Goal: Navigation & Orientation: Find specific page/section

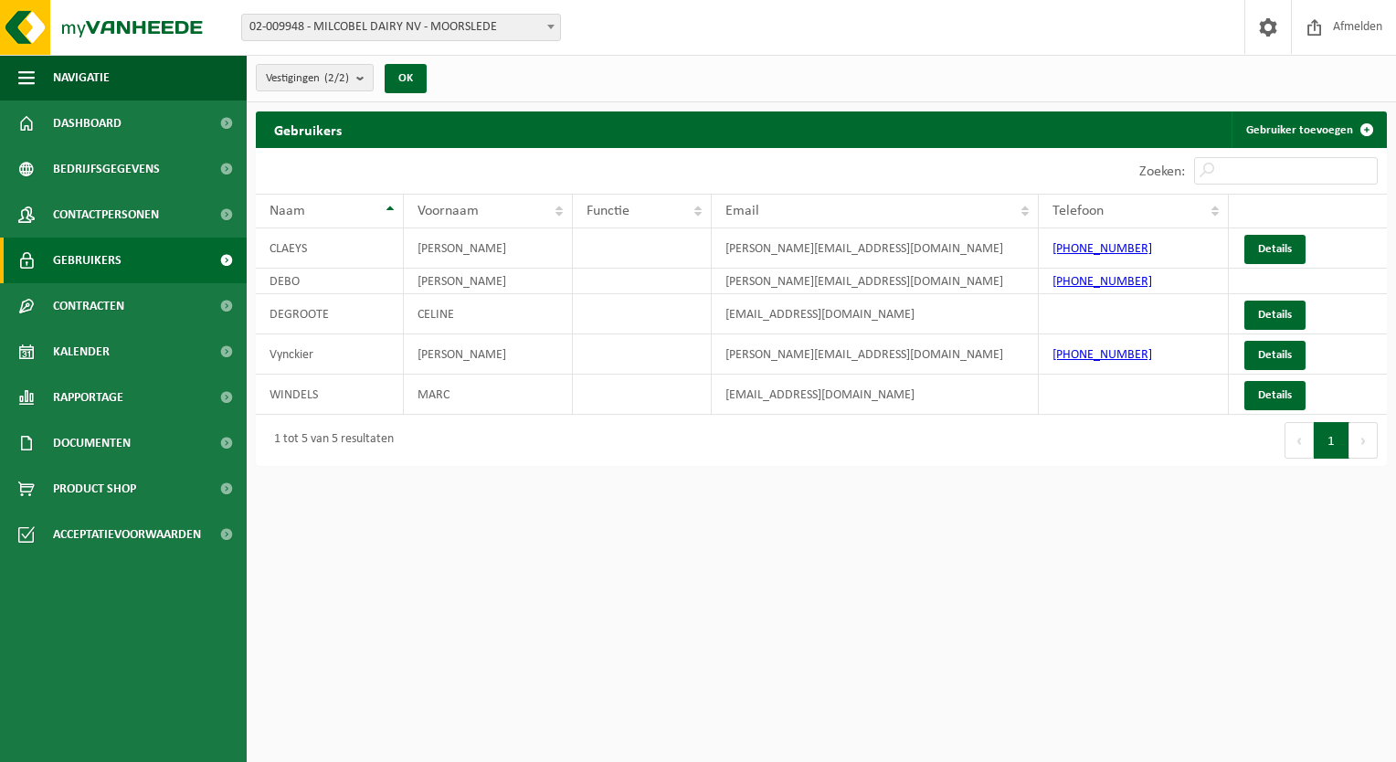
click at [1086, 70] on div "Vestigingen (2/2) Alles selecteren Alles deselecteren Actieve selecteren MILCOB…" at bounding box center [822, 79] width 1150 height 48
click at [89, 168] on span "Bedrijfsgegevens" at bounding box center [106, 169] width 107 height 46
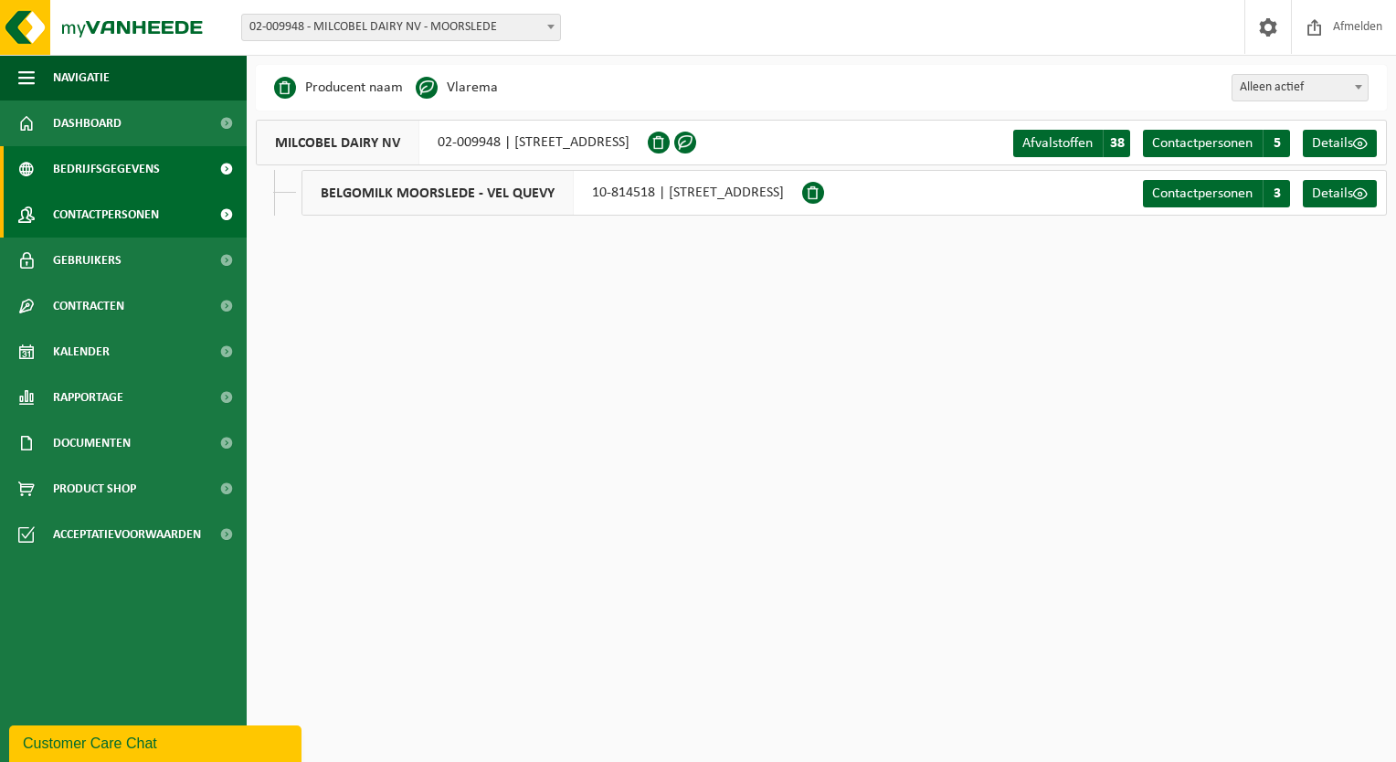
click at [117, 219] on span "Contactpersonen" at bounding box center [106, 215] width 106 height 46
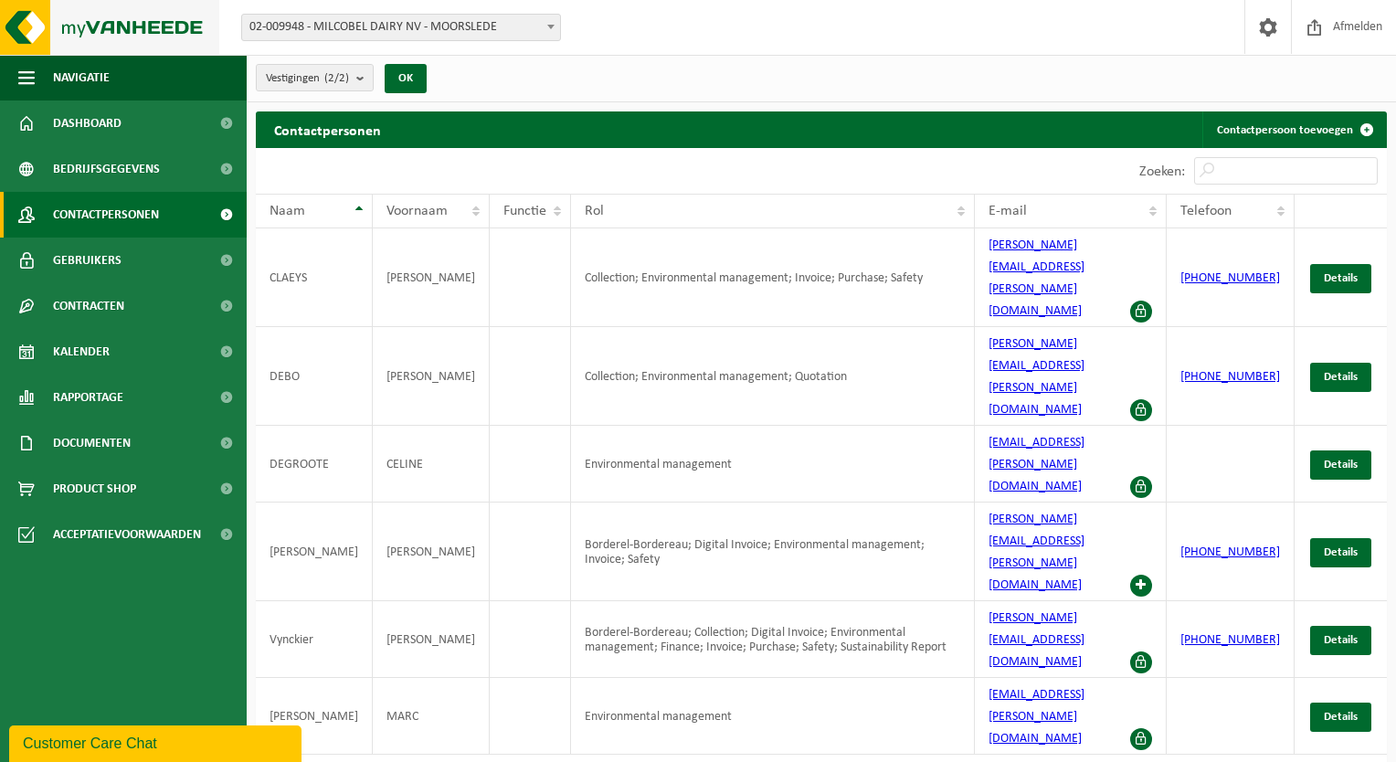
click at [119, 22] on img at bounding box center [109, 27] width 219 height 55
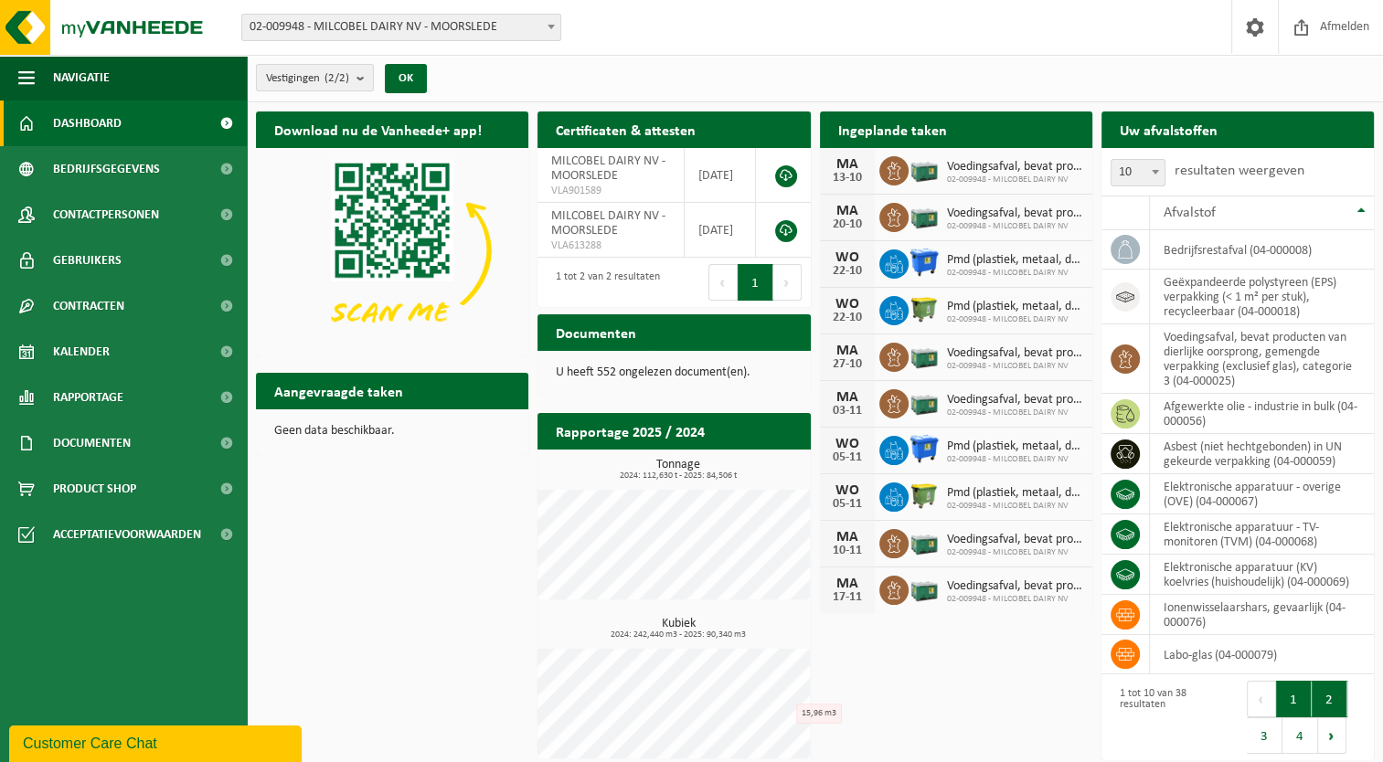
click at [1327, 693] on button "2" at bounding box center [1329, 699] width 36 height 37
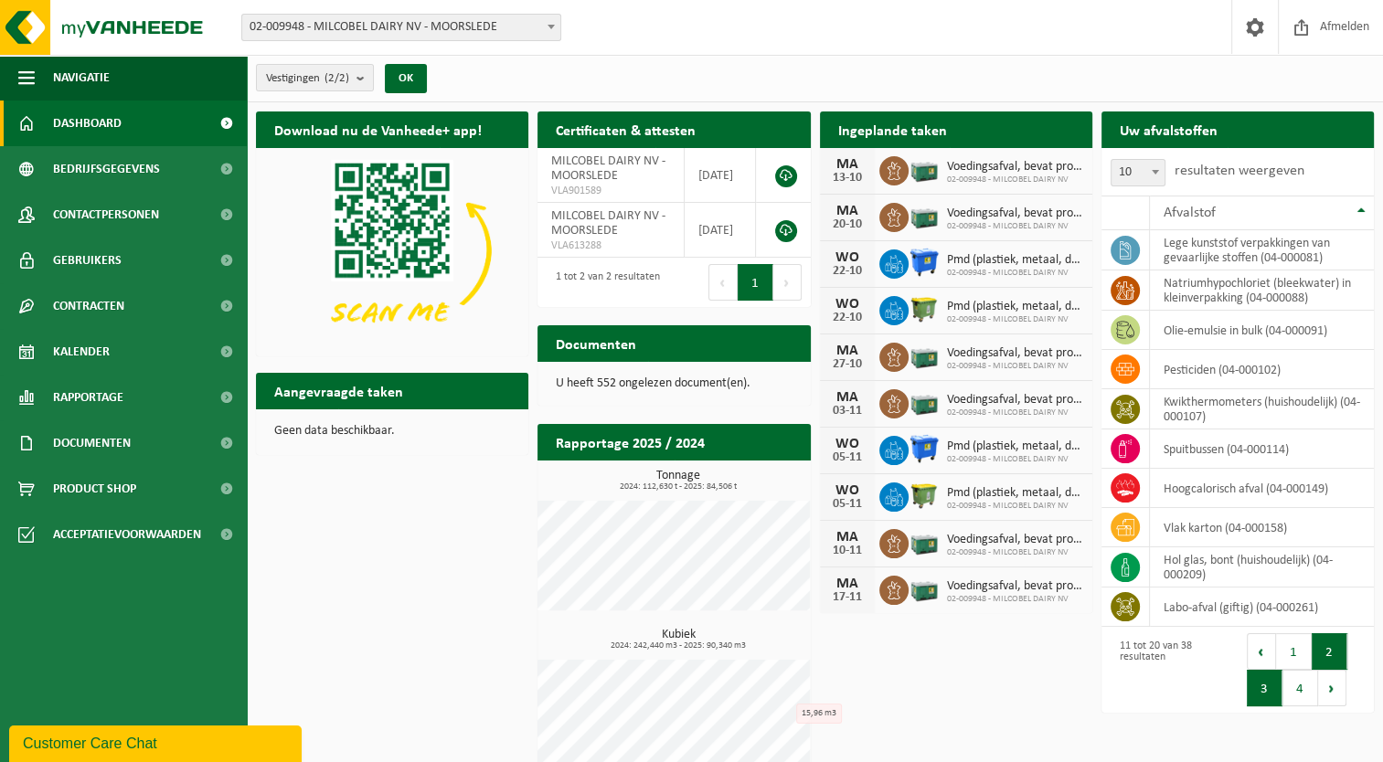
click at [1258, 695] on button "3" at bounding box center [1265, 688] width 36 height 37
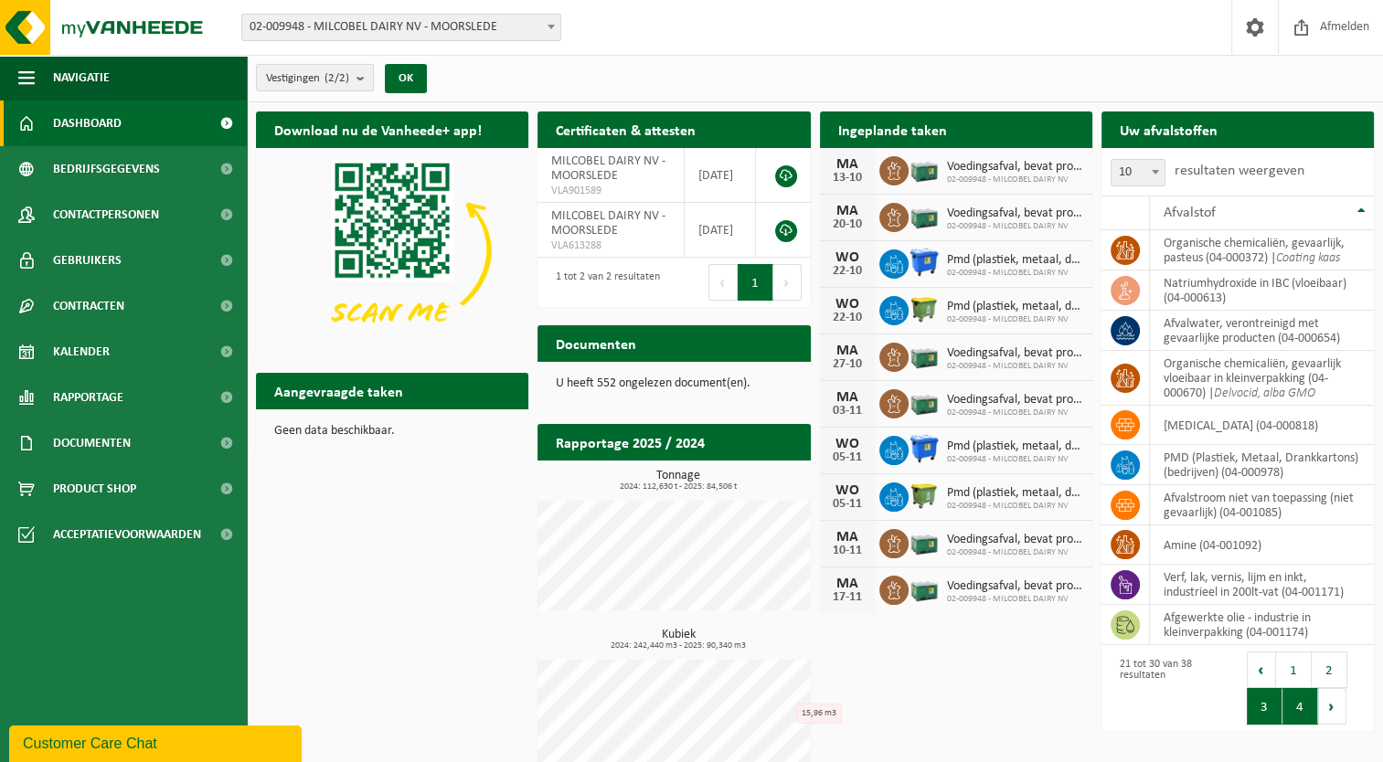
click at [1287, 702] on button "4" at bounding box center [1300, 706] width 36 height 37
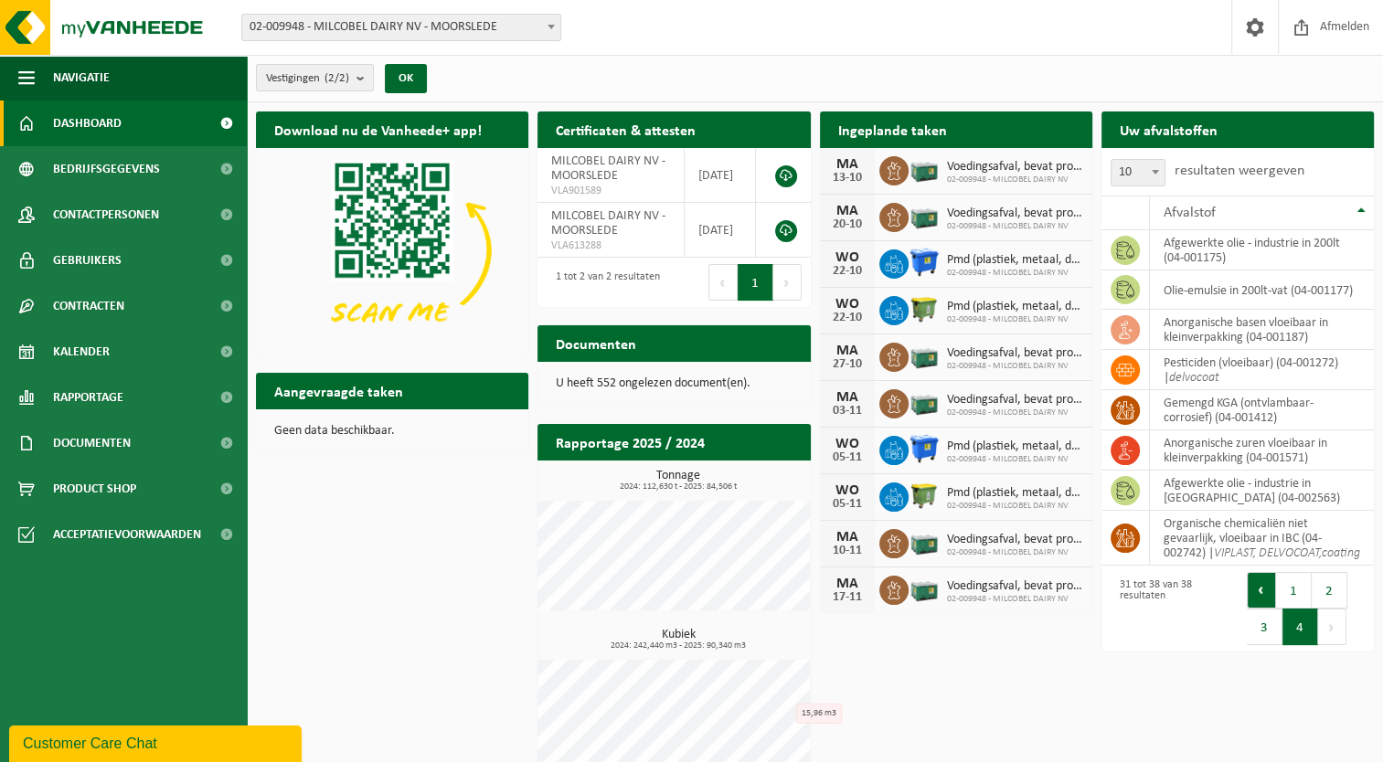
click at [1258, 605] on button "Vorige" at bounding box center [1261, 590] width 29 height 37
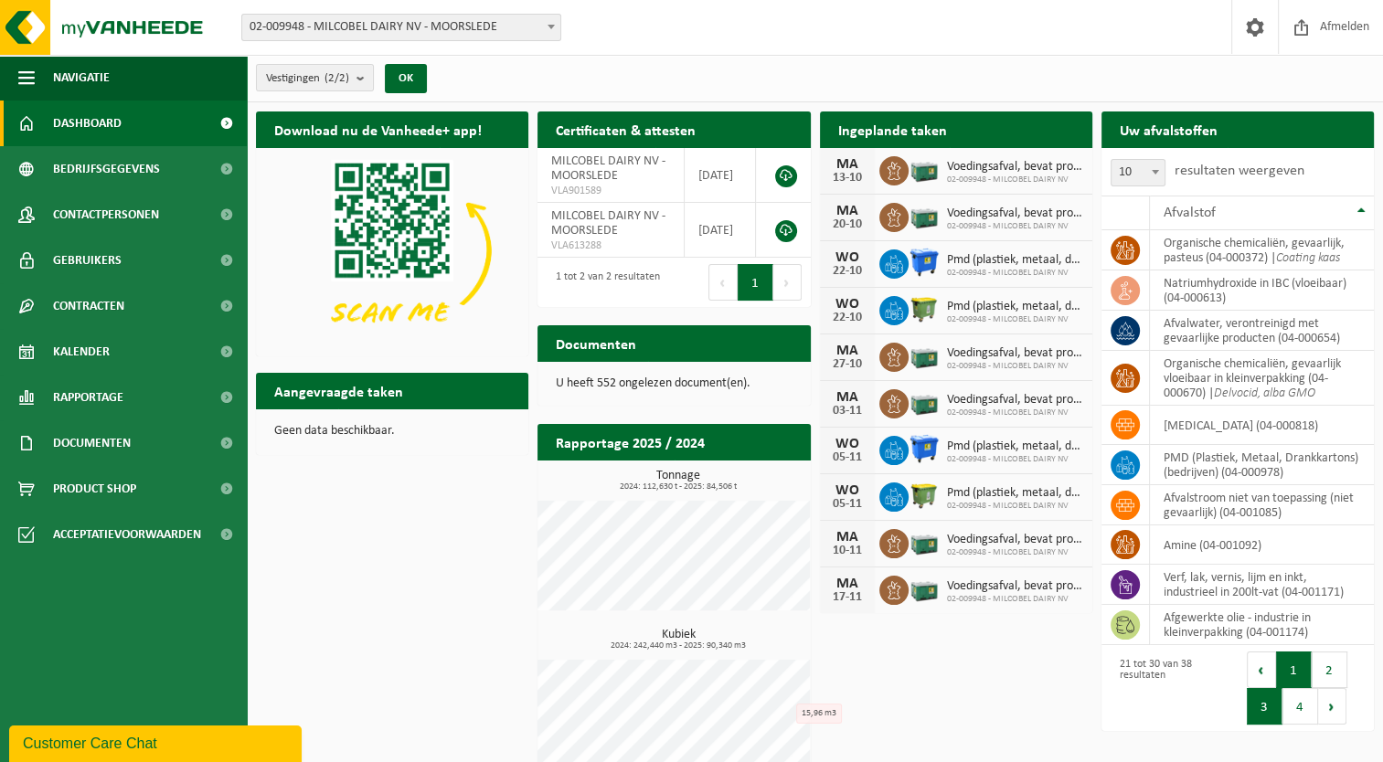
click at [1288, 660] on button "1" at bounding box center [1294, 670] width 36 height 37
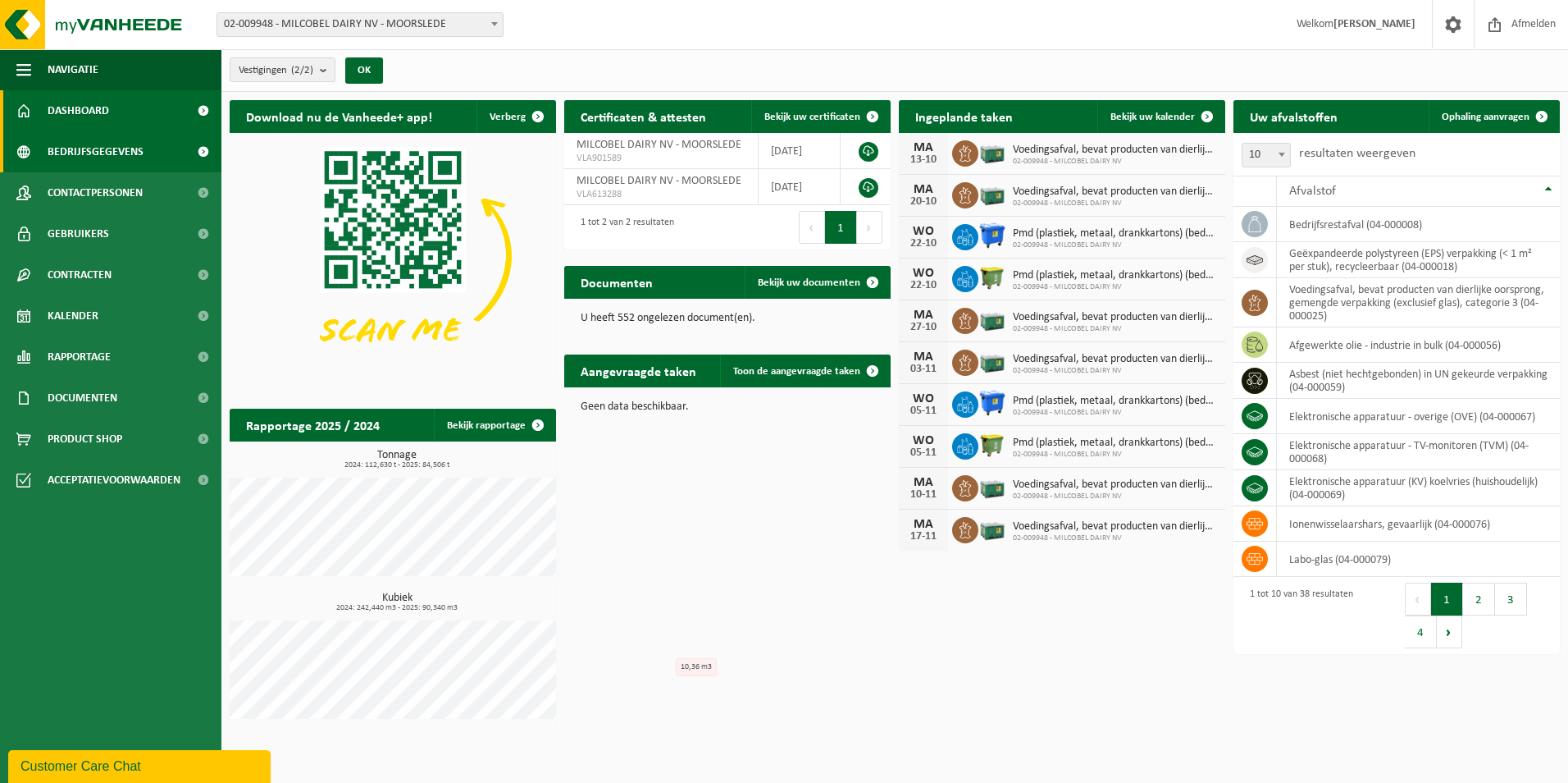
click at [92, 153] on span "Bedrijfsgegevens" at bounding box center [95, 152] width 96 height 41
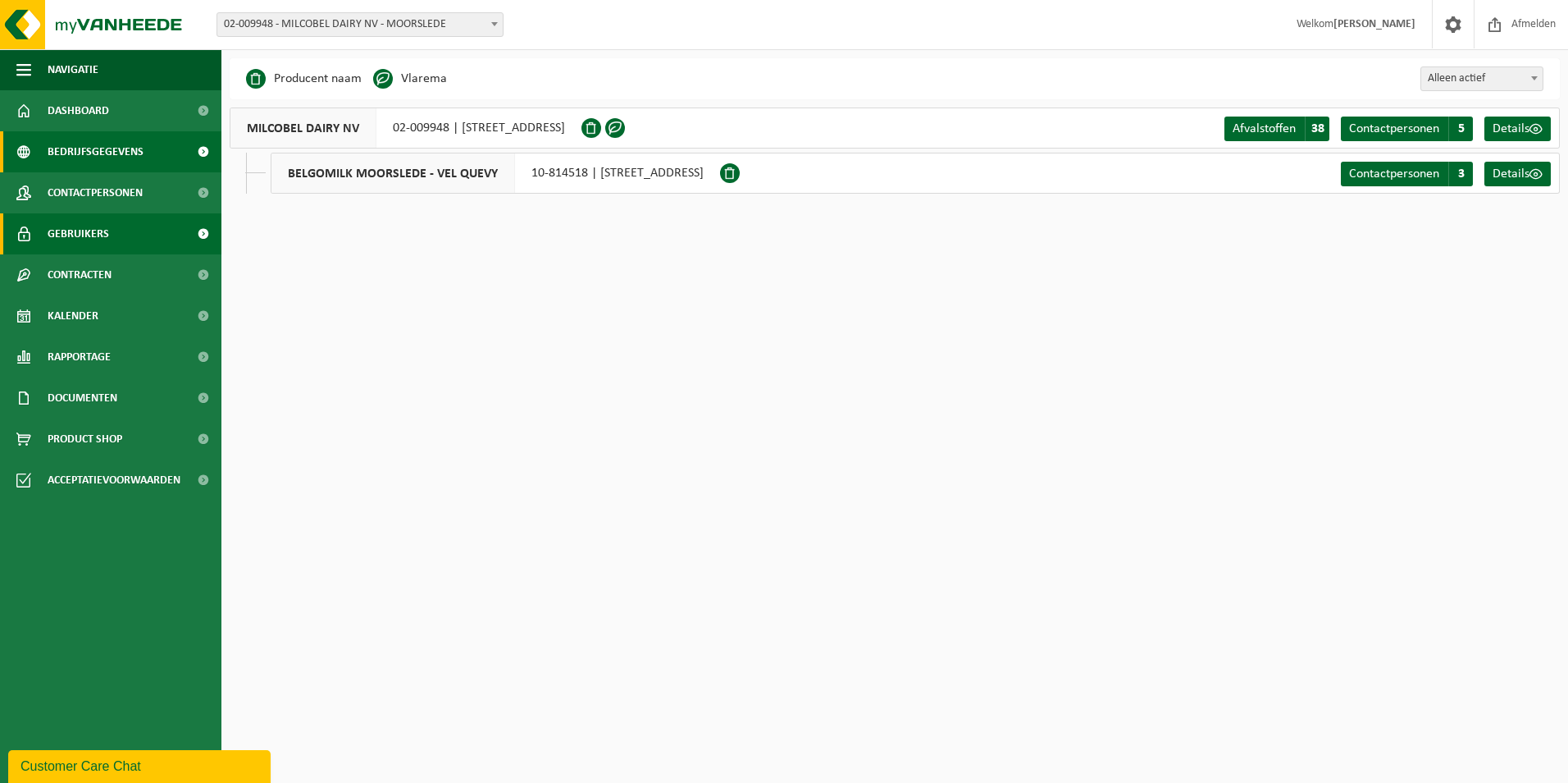
click at [87, 246] on span "Gebruikers" at bounding box center [78, 234] width 62 height 41
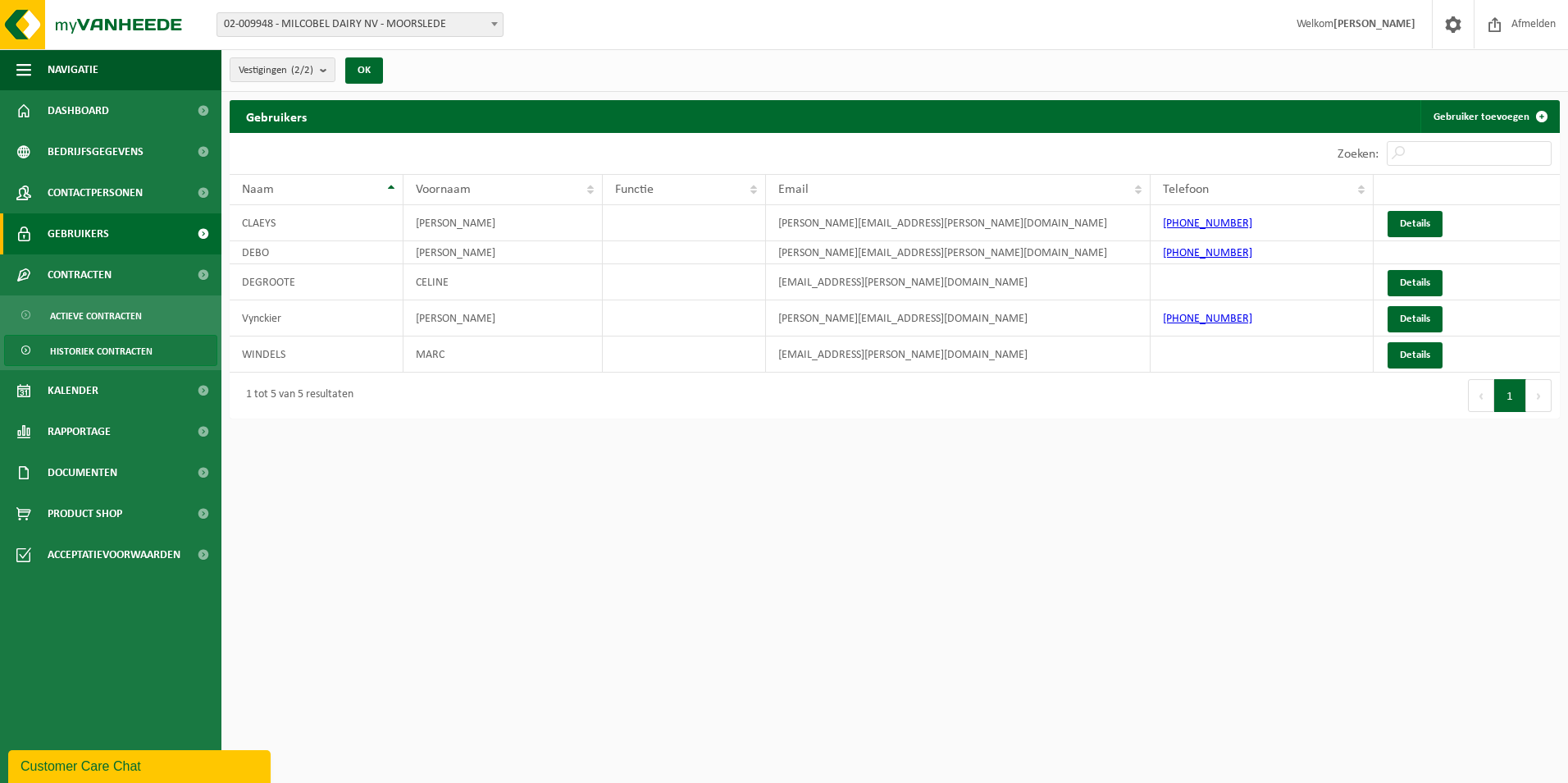
click at [101, 348] on span "Historiek contracten" at bounding box center [101, 351] width 102 height 31
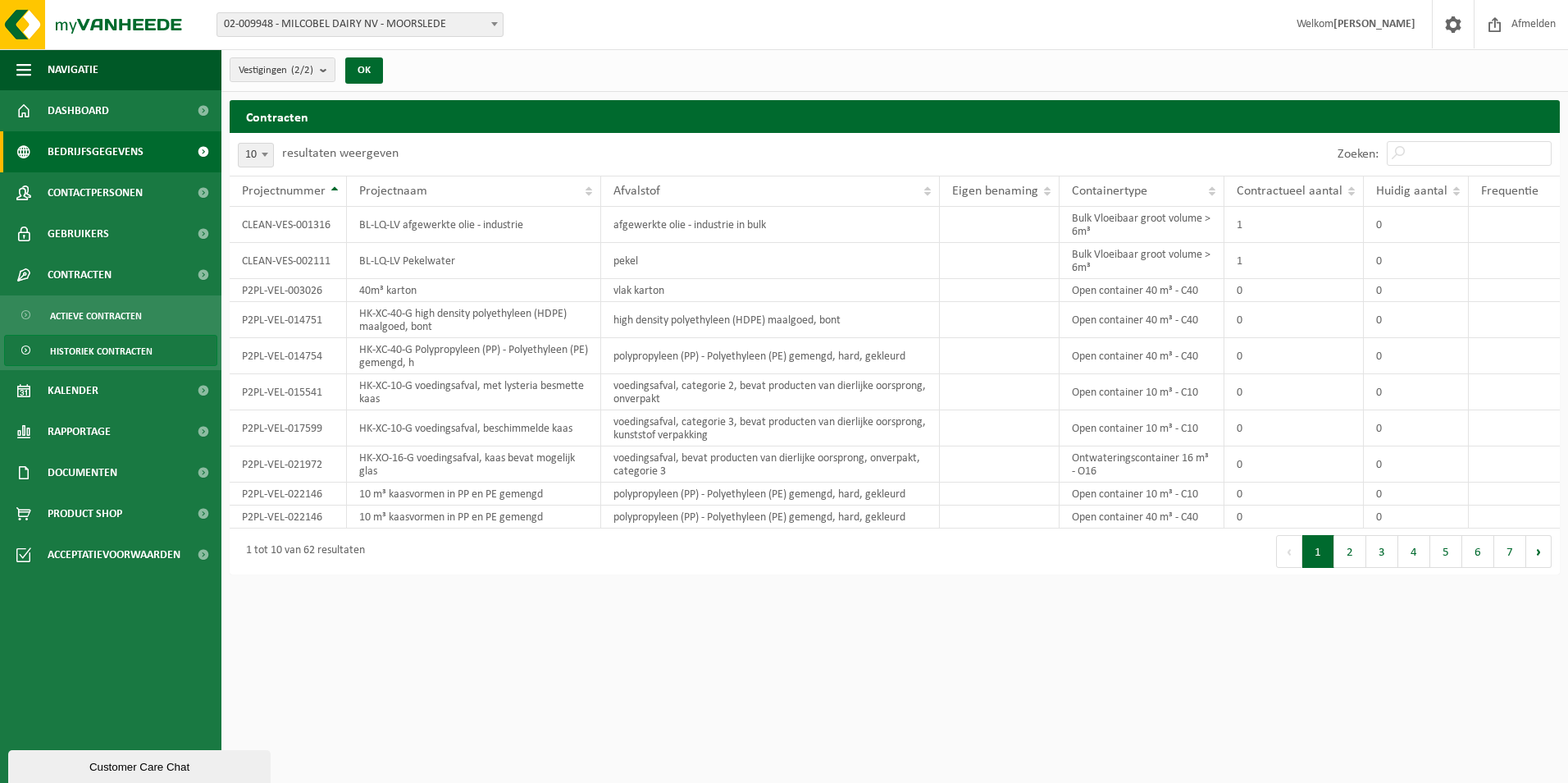
click at [80, 147] on span "Bedrijfsgegevens" at bounding box center [95, 152] width 96 height 41
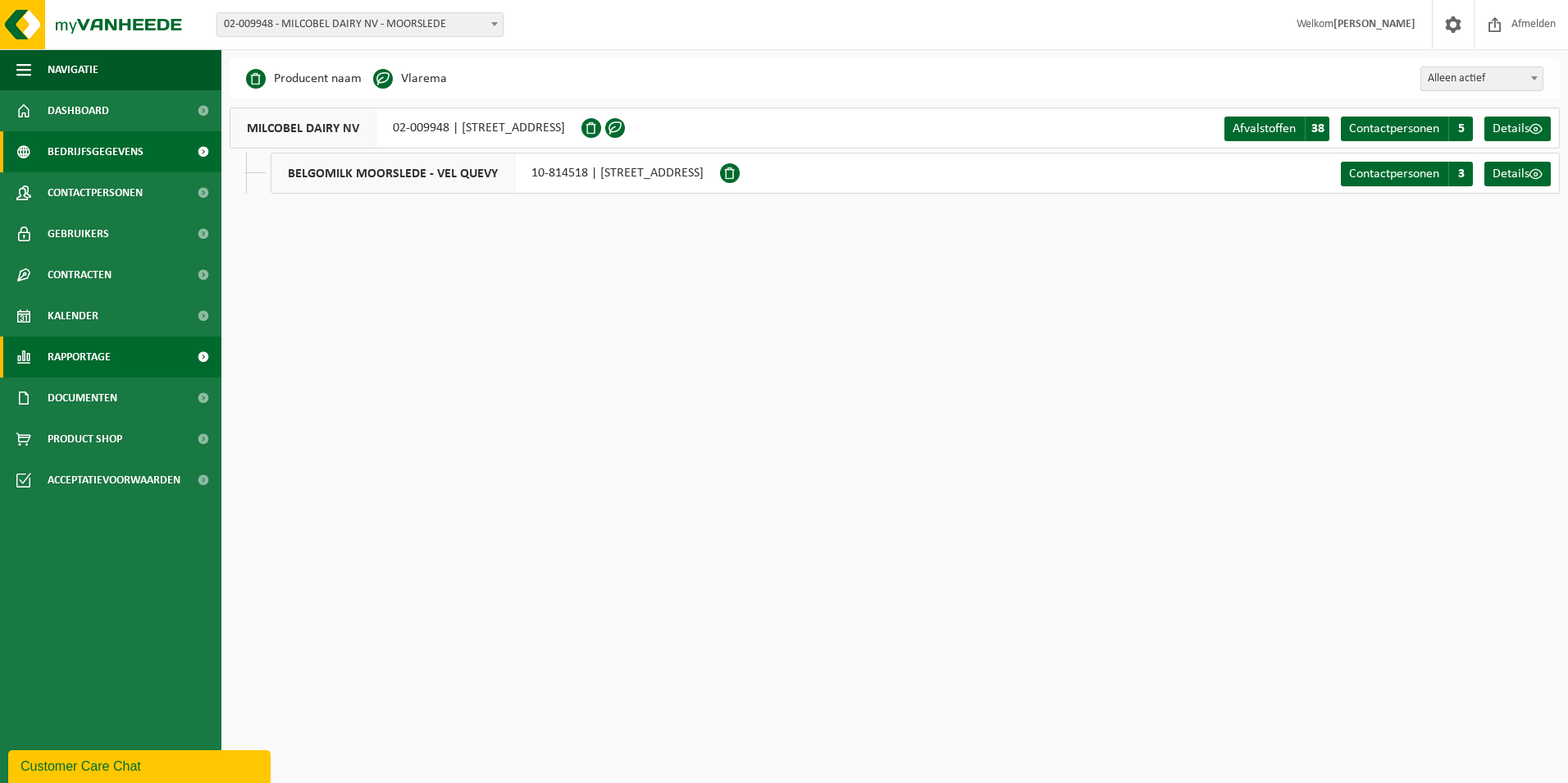
click at [117, 362] on link "Rapportage" at bounding box center [110, 357] width 222 height 41
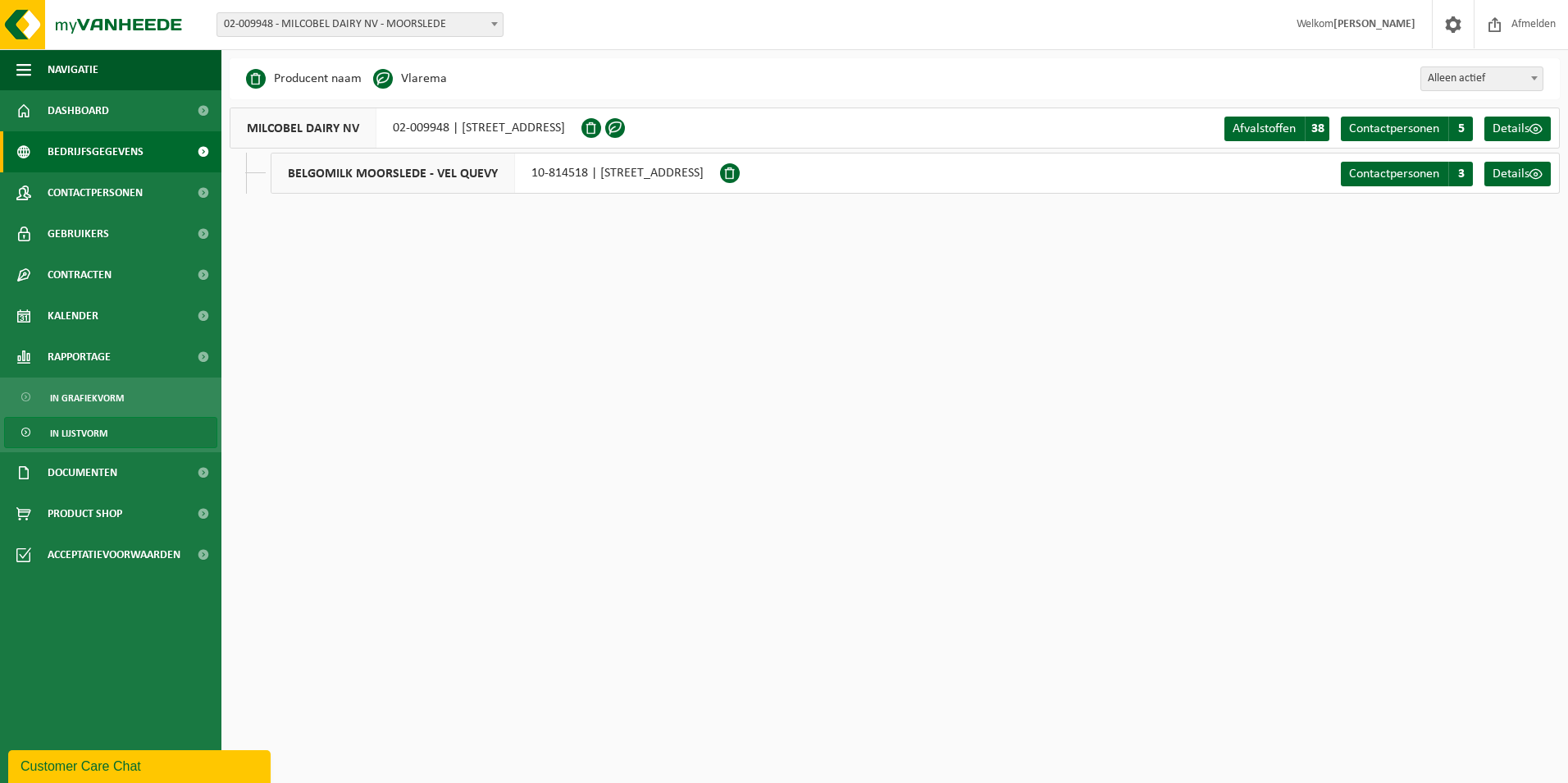
click at [98, 425] on span "In lijstvorm" at bounding box center [79, 433] width 57 height 31
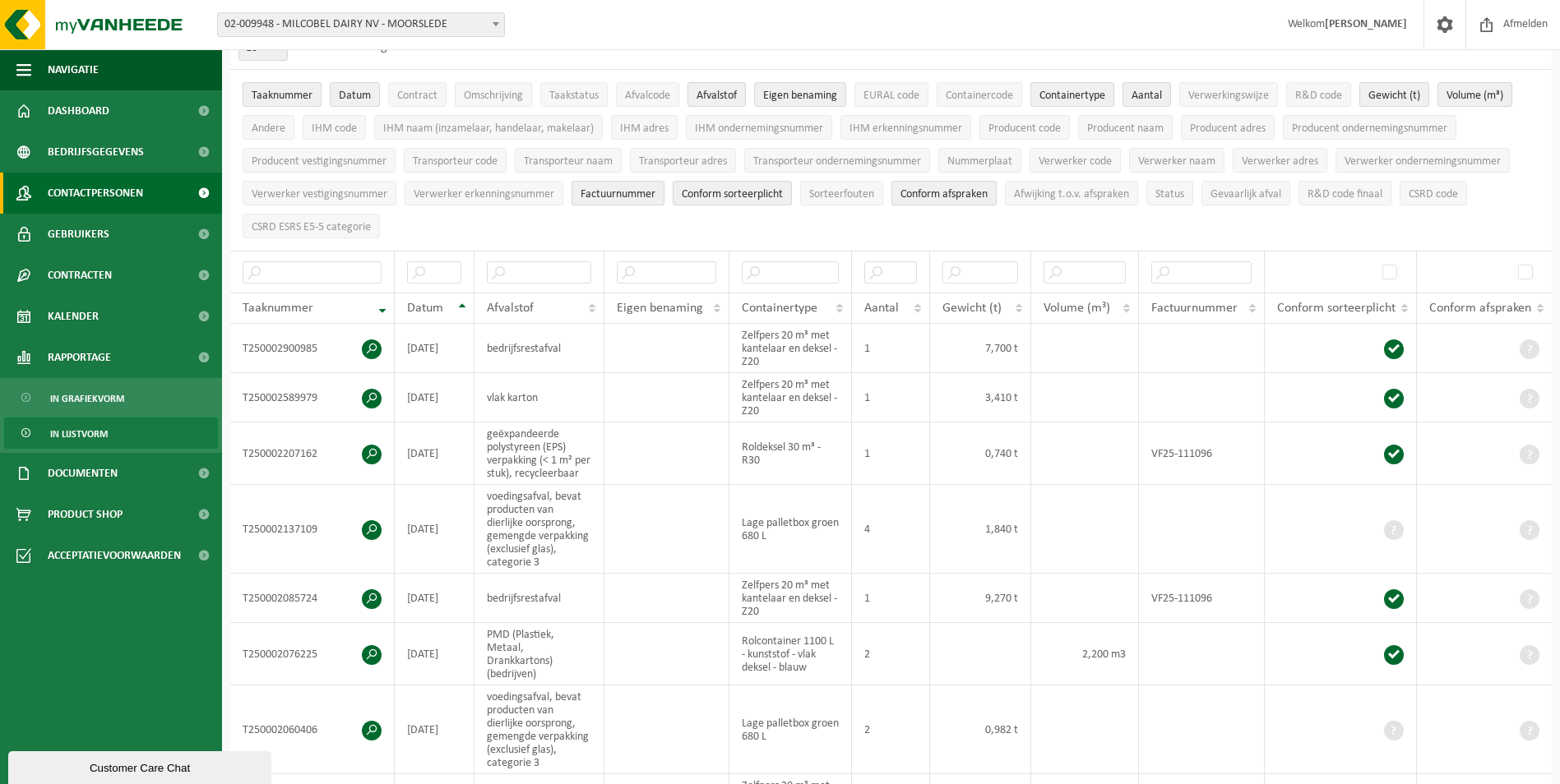
scroll to position [246, 0]
